Goal: Find specific page/section: Find specific page/section

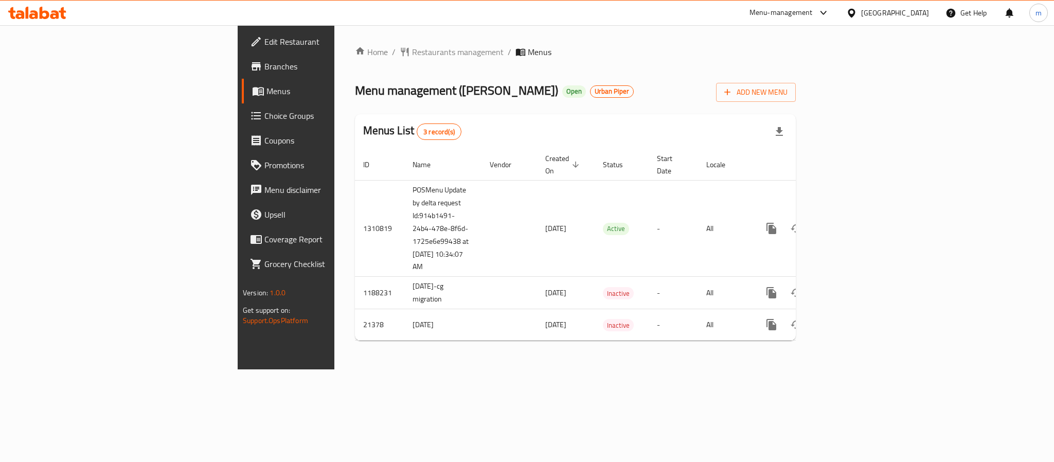
click at [334, 369] on div "Home / Restaurants management / Menus Menu management ( [PERSON_NAME] Bhavan ) …" at bounding box center [575, 197] width 482 height 344
click at [412, 46] on span "Restaurants management" at bounding box center [458, 52] width 92 height 12
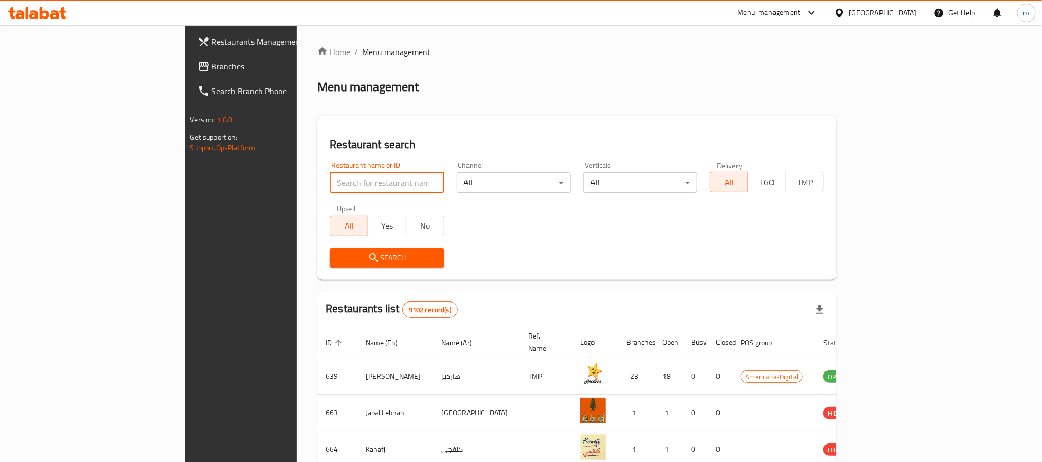
click at [330, 179] on input "search" at bounding box center [387, 182] width 114 height 21
paste input "11297"
type input "11297"
click at [330, 250] on button "Search" at bounding box center [387, 257] width 114 height 19
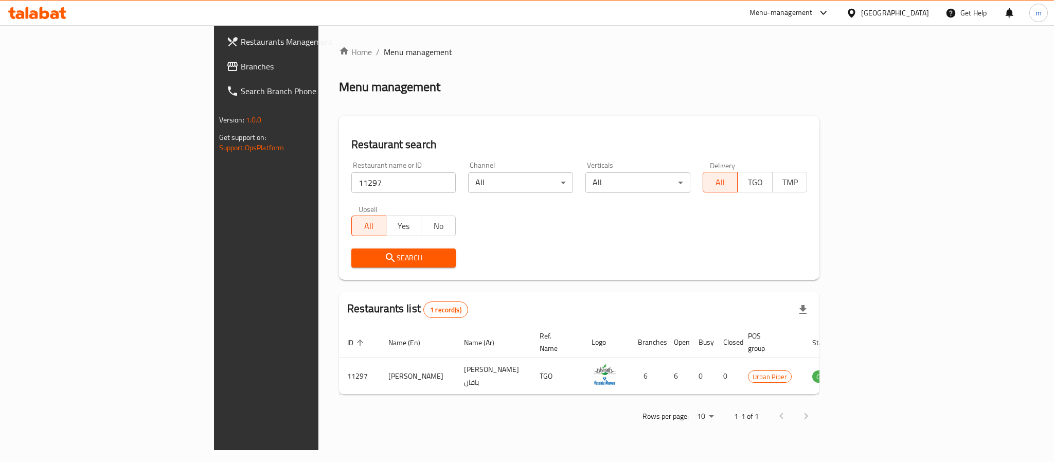
click at [911, 11] on div "[GEOGRAPHIC_DATA]" at bounding box center [895, 12] width 68 height 11
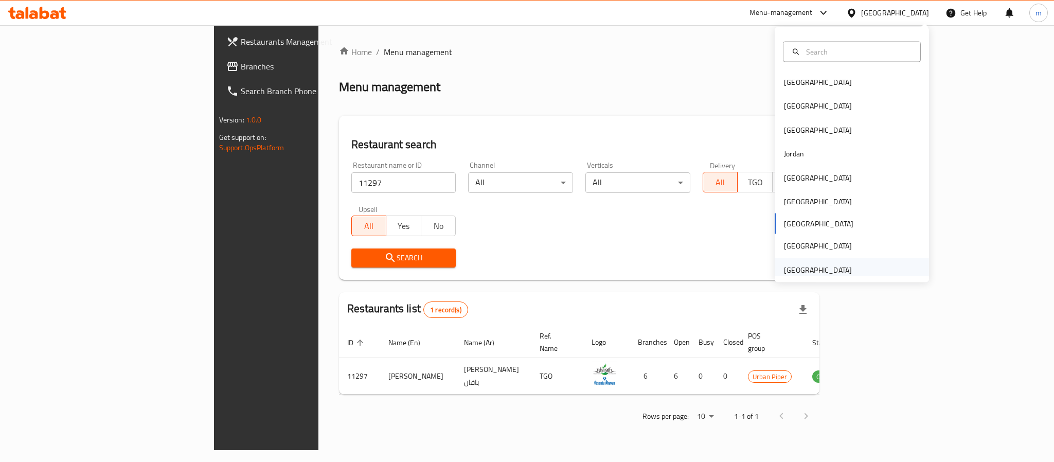
click at [816, 268] on div "[GEOGRAPHIC_DATA]" at bounding box center [818, 269] width 68 height 11
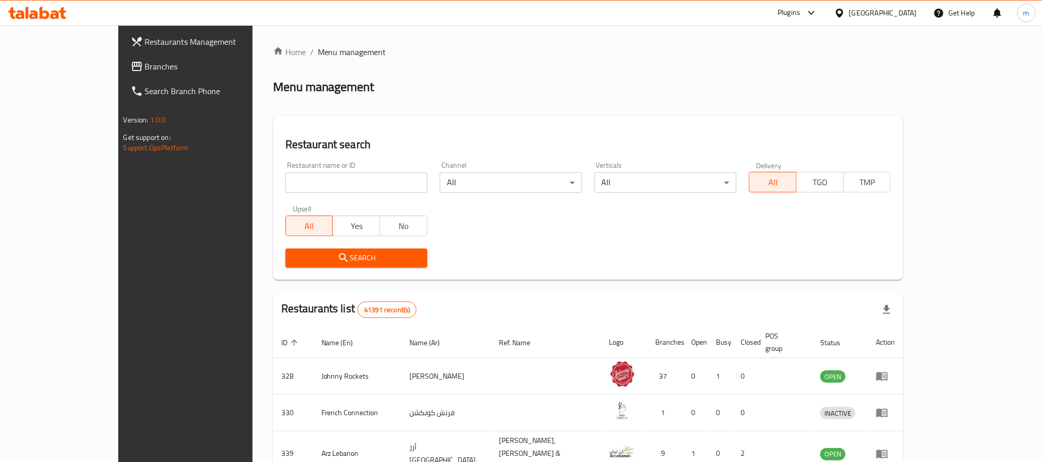
click at [145, 65] on span "Branches" at bounding box center [214, 66] width 139 height 12
